Goal: Information Seeking & Learning: Check status

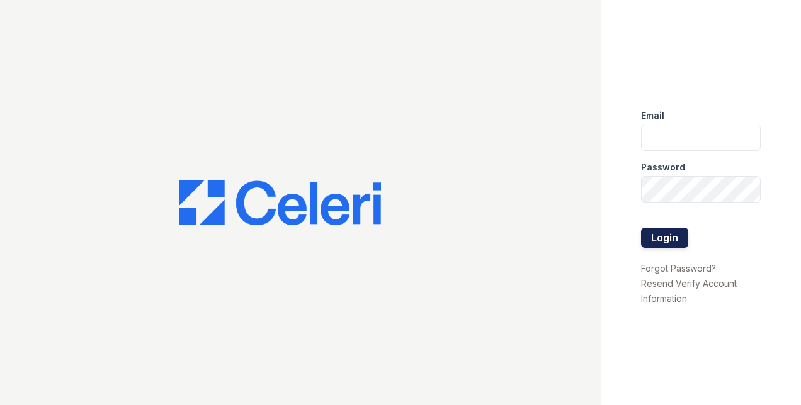
type input "arriveodentonsouth@trinity-pm.com"
click at [662, 236] on button "Login" at bounding box center [664, 238] width 47 height 20
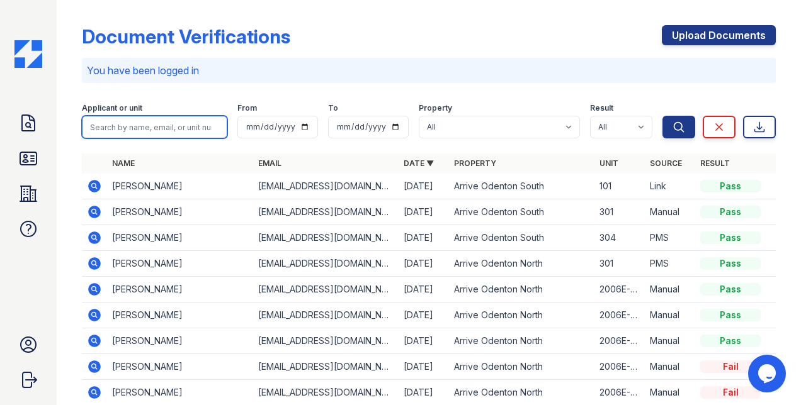
click at [152, 125] on input "search" at bounding box center [154, 127] width 145 height 23
type input "[PERSON_NAME]"
click at [662, 116] on button "Search" at bounding box center [678, 127] width 33 height 23
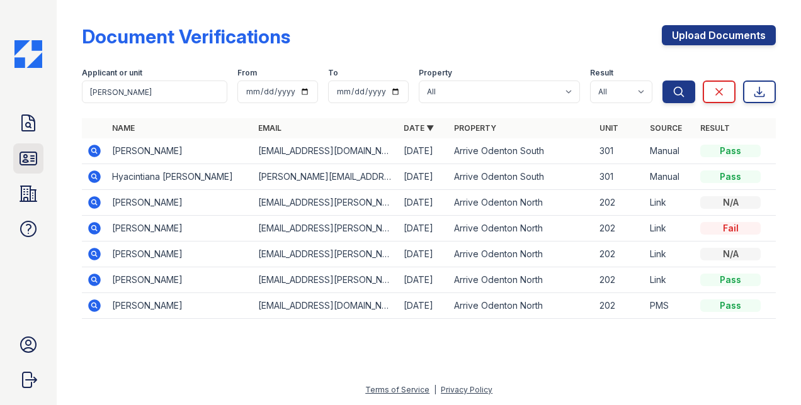
click at [37, 161] on icon at bounding box center [28, 158] width 16 height 13
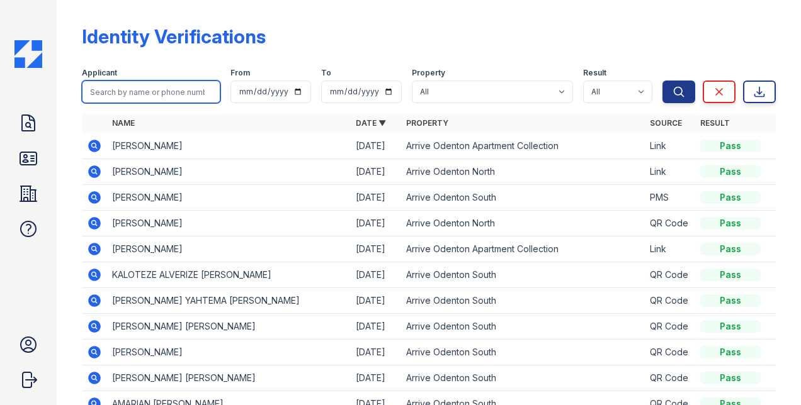
click at [169, 83] on input "search" at bounding box center [151, 92] width 138 height 23
type input "[PERSON_NAME]"
click at [662, 81] on button "Search" at bounding box center [678, 92] width 33 height 23
